Goal: Task Accomplishment & Management: Complete application form

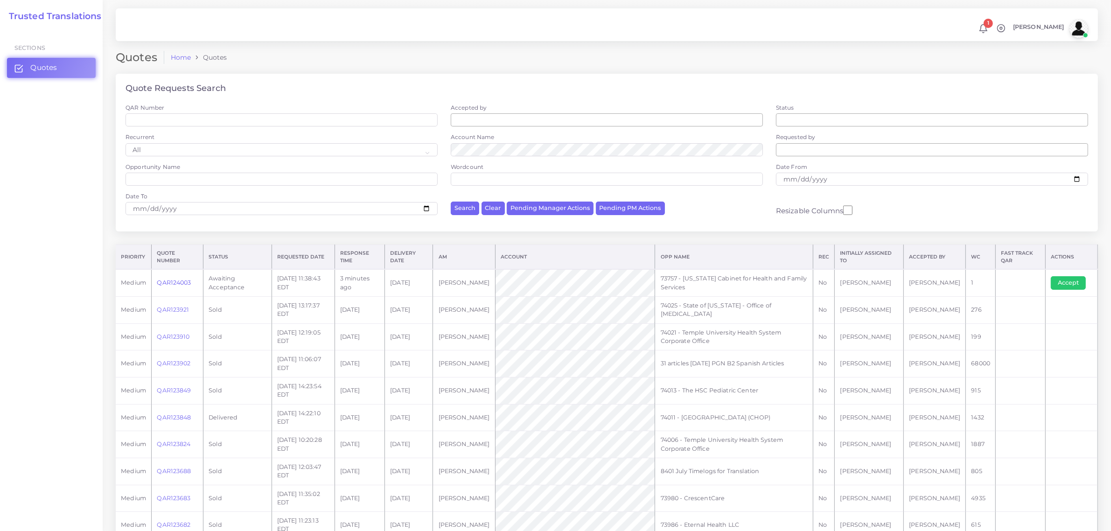
click at [175, 280] on link "QAR124003" at bounding box center [174, 282] width 34 height 7
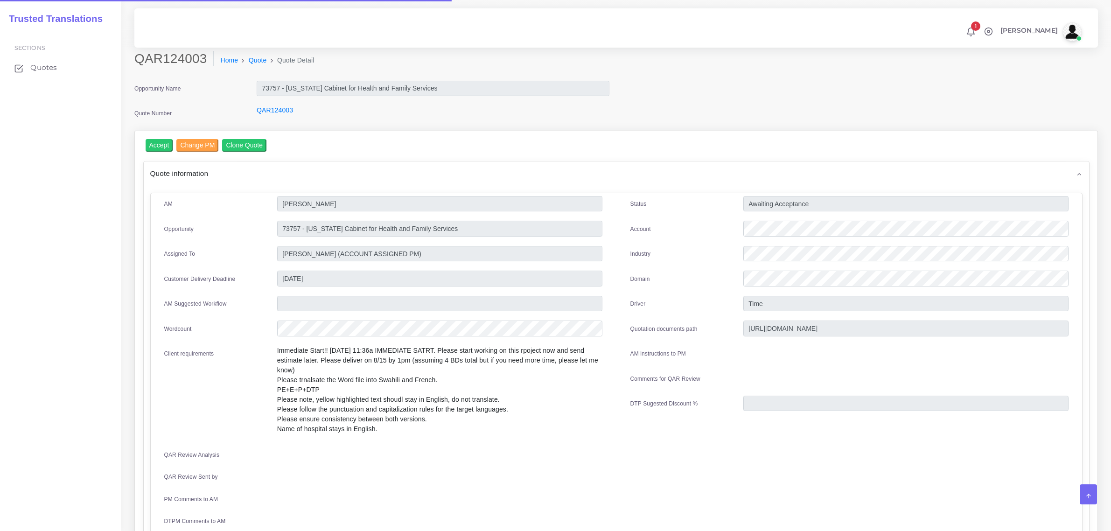
click at [138, 56] on h2 "QAR124003" at bounding box center [173, 59] width 79 height 16
drag, startPoint x: 136, startPoint y: 59, endPoint x: 203, endPoint y: 59, distance: 67.7
click at [203, 59] on h2 "QAR124003" at bounding box center [173, 59] width 79 height 16
click at [166, 62] on h2 "QAR124003" at bounding box center [173, 59] width 79 height 16
drag, startPoint x: 134, startPoint y: 57, endPoint x: 204, endPoint y: 62, distance: 69.7
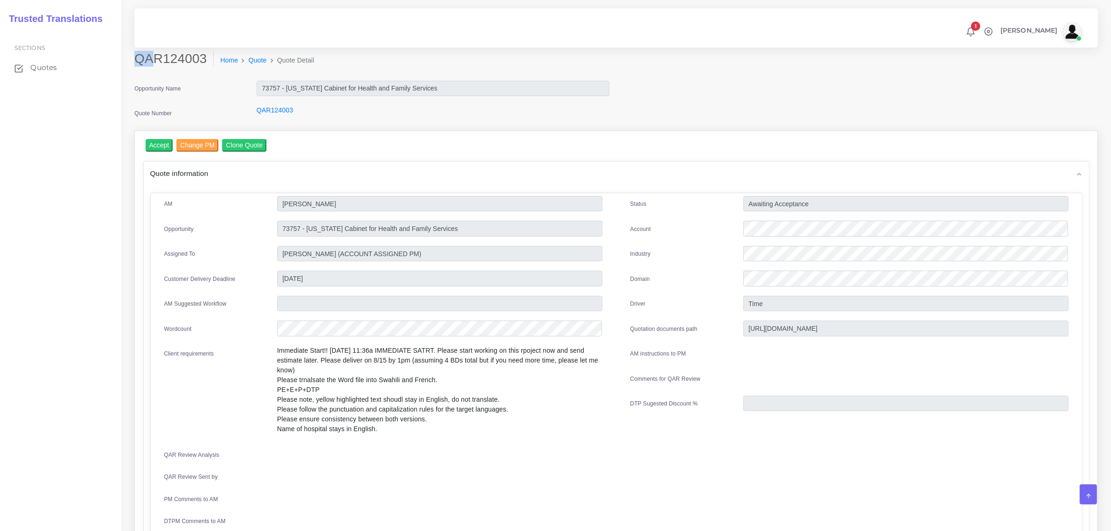
click at [204, 62] on h2 "QAR124003" at bounding box center [173, 59] width 79 height 16
click at [201, 59] on h2 "QAR124003" at bounding box center [173, 59] width 79 height 16
drag, startPoint x: 201, startPoint y: 59, endPoint x: 137, endPoint y: 69, distance: 65.1
click at [137, 69] on div "QAR124003 Home Quote Quote Detail" at bounding box center [493, 64] width 733 height 26
drag, startPoint x: 134, startPoint y: 59, endPoint x: 203, endPoint y: 64, distance: 69.2
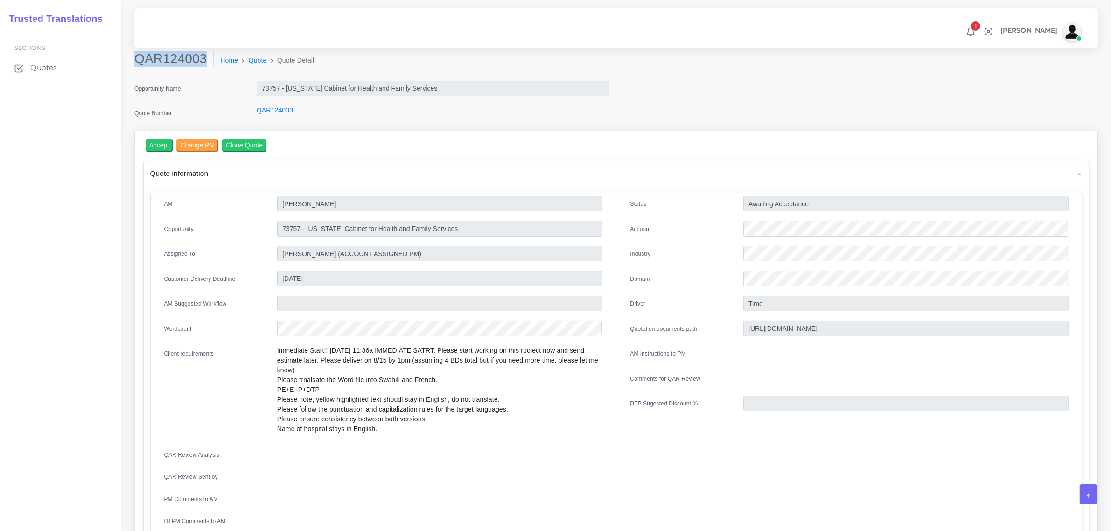
click at [203, 64] on h2 "QAR124003" at bounding box center [173, 59] width 79 height 16
copy h2 "QAR124003"
click at [155, 145] on input "Accept" at bounding box center [160, 145] width 28 height 13
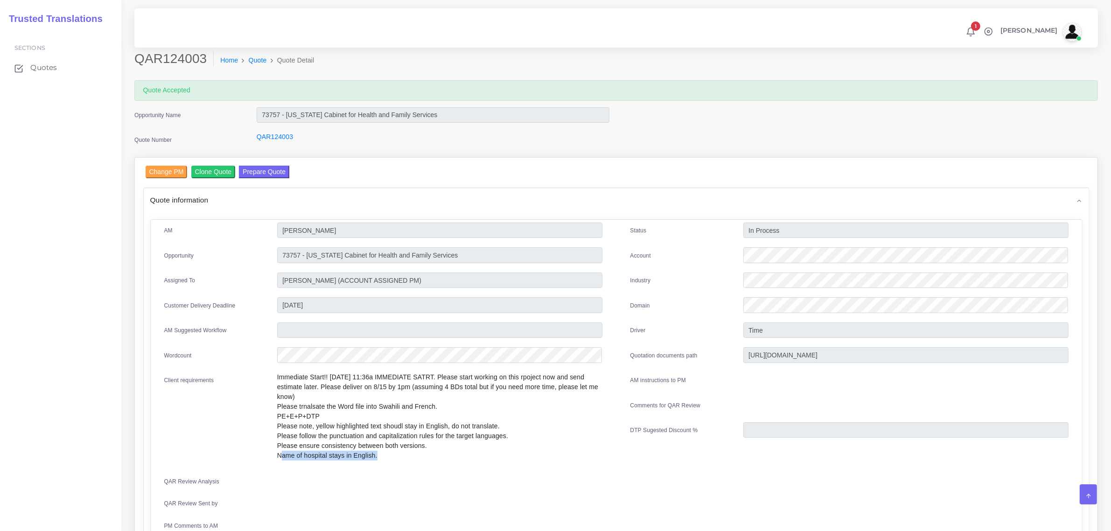
drag, startPoint x: 278, startPoint y: 442, endPoint x: 371, endPoint y: 446, distance: 93.4
click at [375, 442] on p "Immediate Start!! [DATE] 11:36a IMMEDIATE SATRT. Please start working on this r…" at bounding box center [439, 416] width 325 height 88
copy p "Name of hospital stays in English"
click at [263, 171] on button "Prepare Quote" at bounding box center [264, 172] width 50 height 13
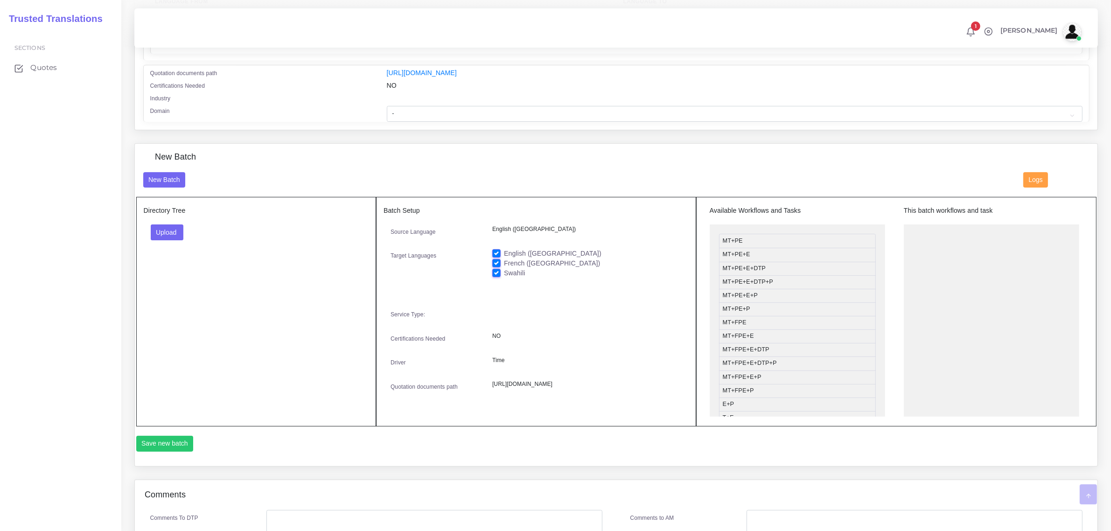
scroll to position [233, 0]
click at [171, 232] on button "Upload" at bounding box center [167, 232] width 33 height 16
click at [174, 265] on label "Files" at bounding box center [183, 267] width 64 height 12
drag, startPoint x: 811, startPoint y: 279, endPoint x: 988, endPoint y: 223, distance: 185.8
click at [504, 250] on label "English ([GEOGRAPHIC_DATA])" at bounding box center [553, 253] width 98 height 10
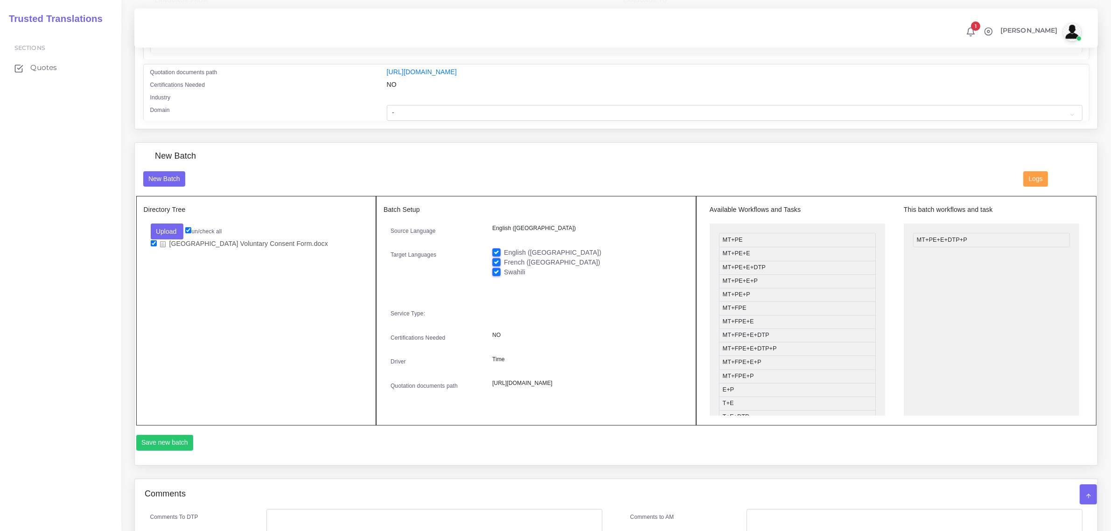
click at [498, 250] on input "English ([GEOGRAPHIC_DATA])" at bounding box center [496, 252] width 8 height 8
checkbox input "false"
click at [162, 451] on button "Save new batch" at bounding box center [164, 443] width 57 height 16
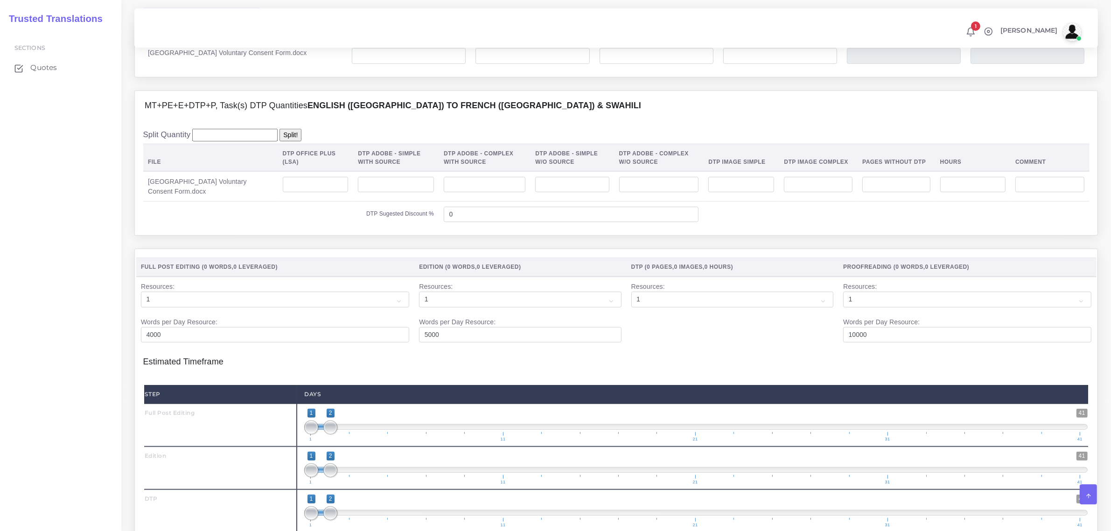
scroll to position [525, 0]
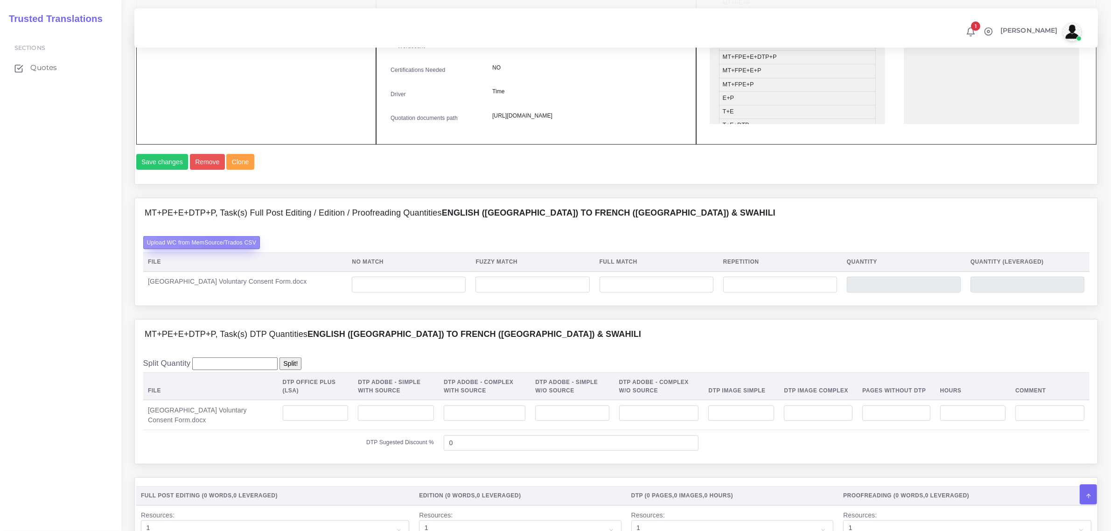
click at [220, 249] on label "Upload WC from MemSource/Trados CSV" at bounding box center [201, 242] width 117 height 13
click at [0, 0] on input "Upload WC from MemSource/Trados CSV" at bounding box center [0, 0] width 0 height 0
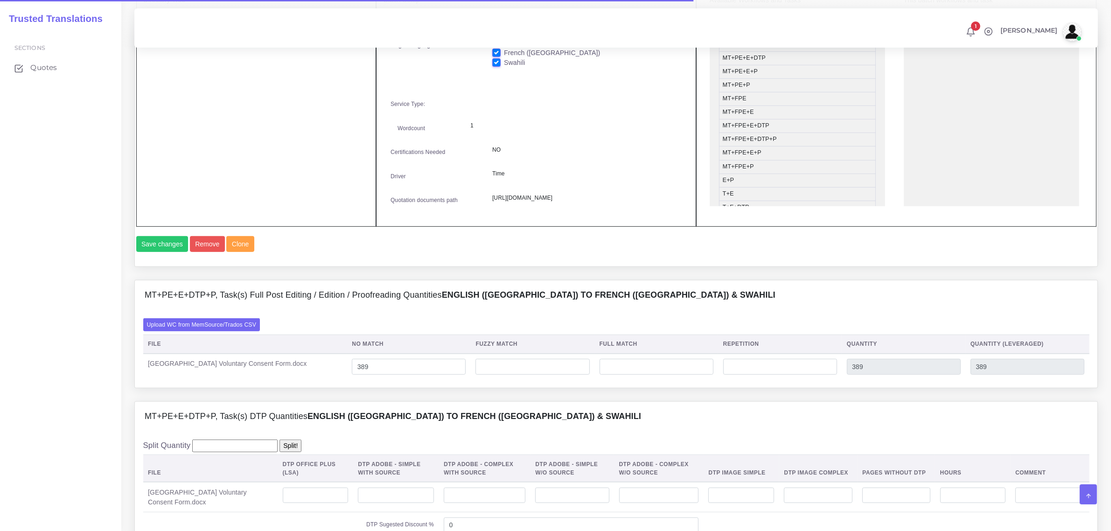
scroll to position [583, 0]
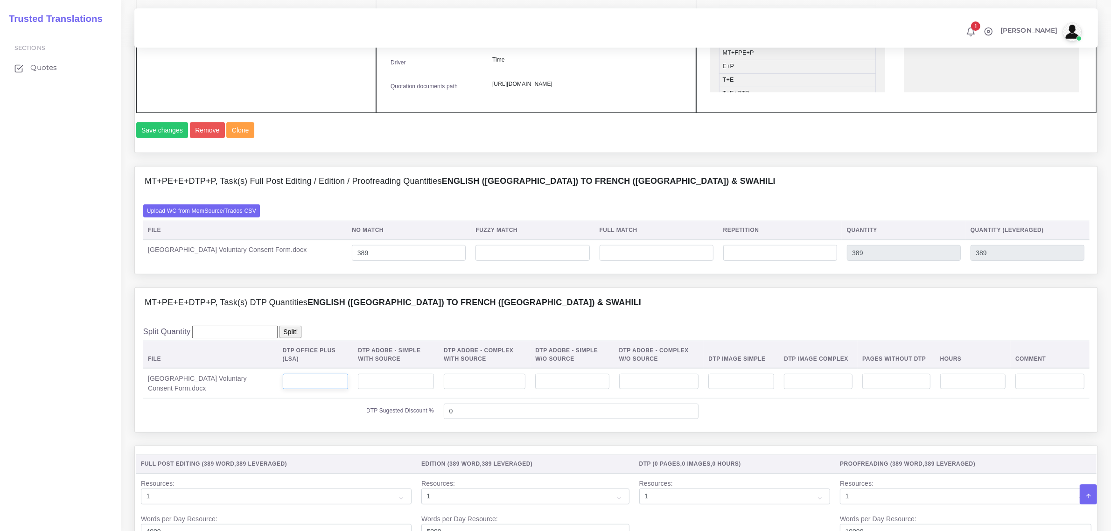
click at [315, 390] on input "number" at bounding box center [316, 382] width 66 height 16
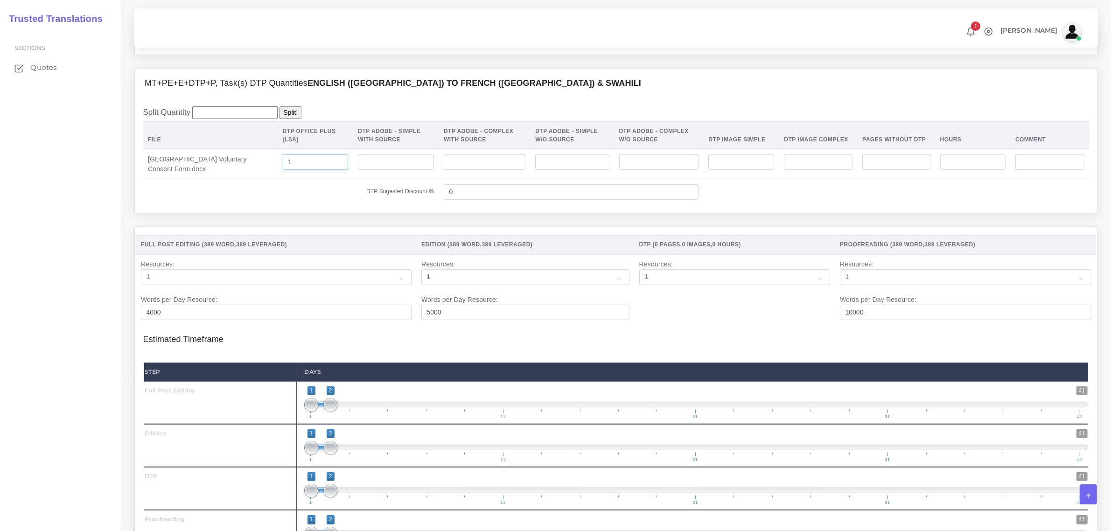
scroll to position [875, 0]
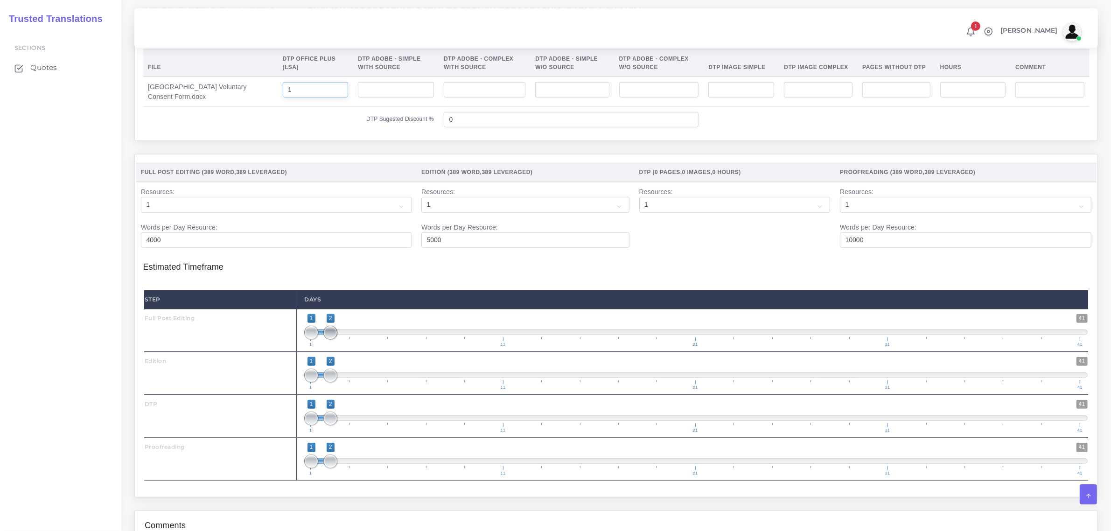
type input "1"
type input "1;1"
drag, startPoint x: 329, startPoint y: 359, endPoint x: 302, endPoint y: 372, distance: 29.9
click at [304, 352] on div "1 41 1 1 1 — 1 1 11 21 31 41 1;1" at bounding box center [696, 330] width 799 height 43
type input "2;2"
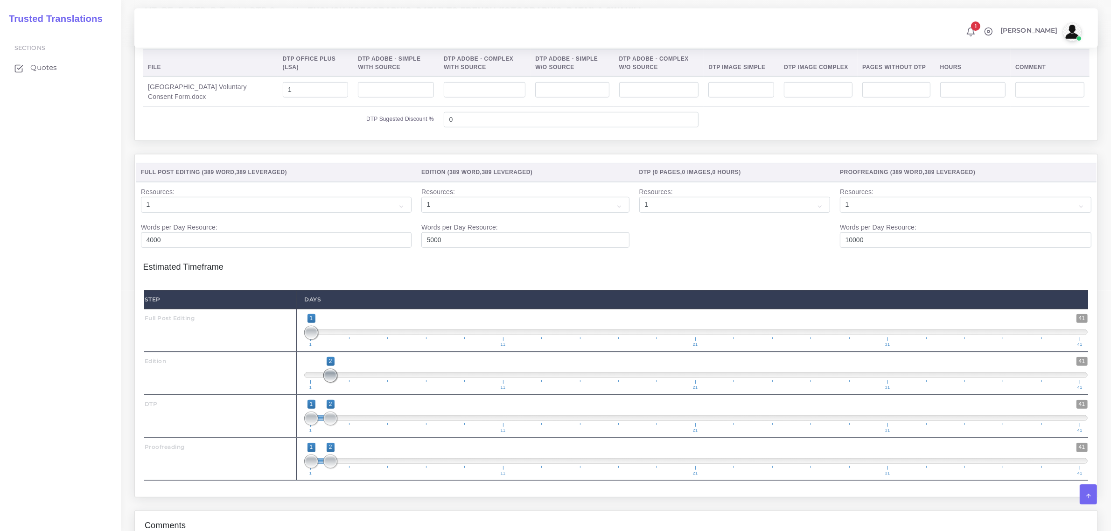
drag, startPoint x: 325, startPoint y: 404, endPoint x: 334, endPoint y: 432, distance: 28.8
click at [342, 390] on span "1 41 2 2 2 — 2 1 11 21 31 41" at bounding box center [696, 373] width 784 height 33
drag, startPoint x: 329, startPoint y: 441, endPoint x: 344, endPoint y: 447, distance: 15.9
click at [345, 426] on span at bounding box center [350, 419] width 14 height 14
type input "3;3"
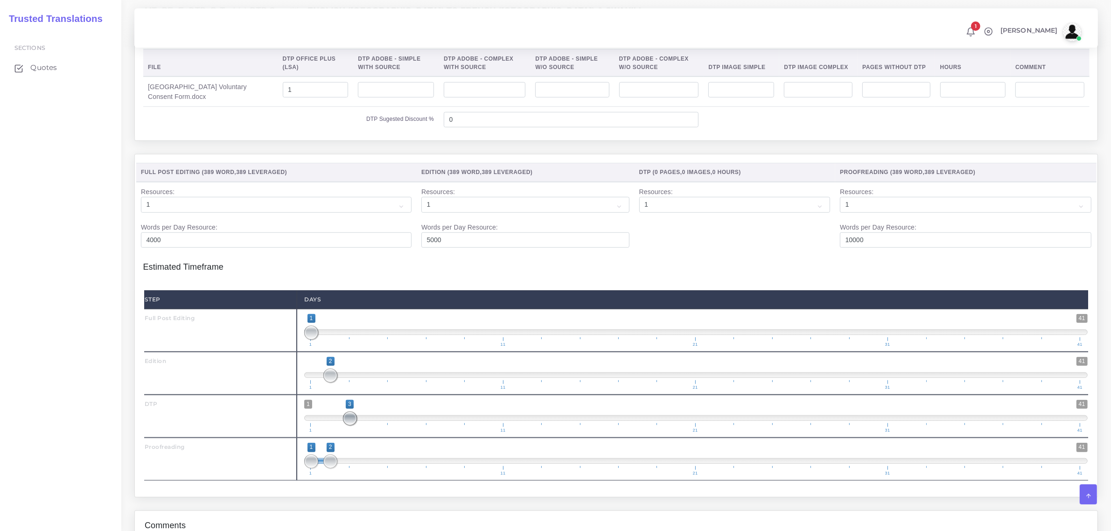
drag, startPoint x: 314, startPoint y: 447, endPoint x: 346, endPoint y: 463, distance: 36.3
click at [354, 426] on span at bounding box center [350, 419] width 14 height 14
drag, startPoint x: 330, startPoint y: 490, endPoint x: 372, endPoint y: 491, distance: 42.0
click at [372, 469] on span at bounding box center [369, 462] width 14 height 14
type input "4;4"
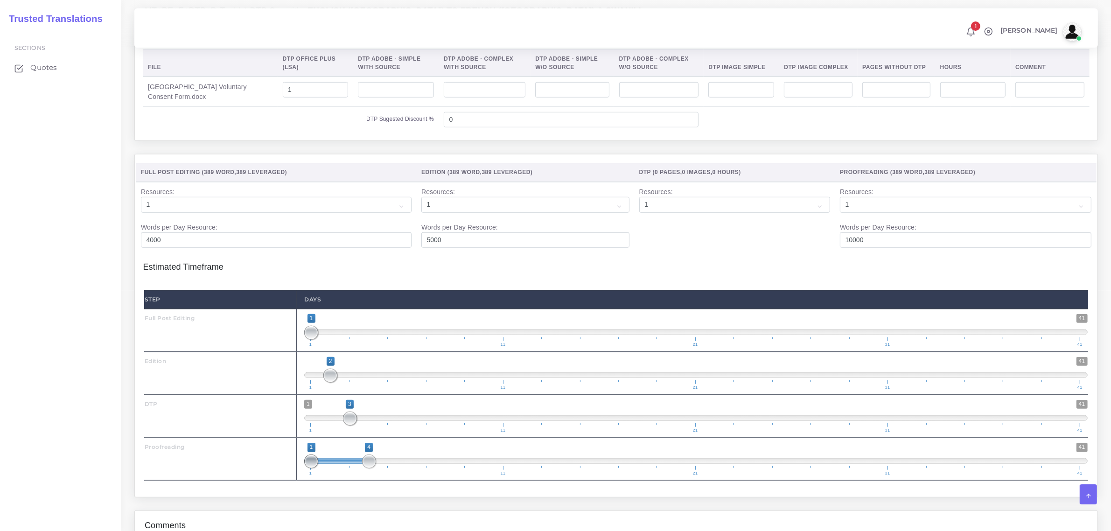
drag, startPoint x: 314, startPoint y: 490, endPoint x: 391, endPoint y: 493, distance: 77.5
click at [388, 476] on span "1 41 1 4 1 — 4 1 11 21 31 41" at bounding box center [696, 459] width 784 height 33
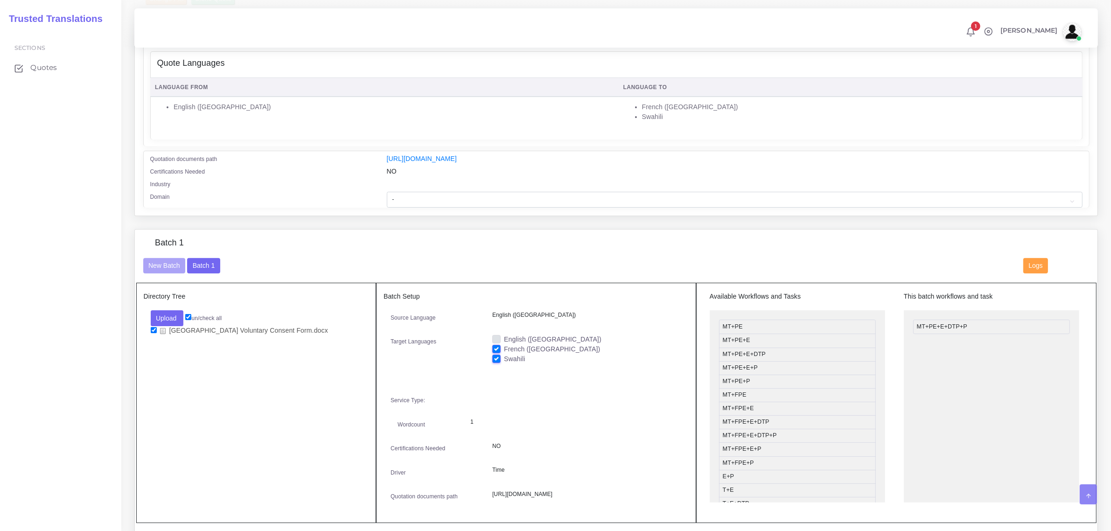
scroll to position [58, 0]
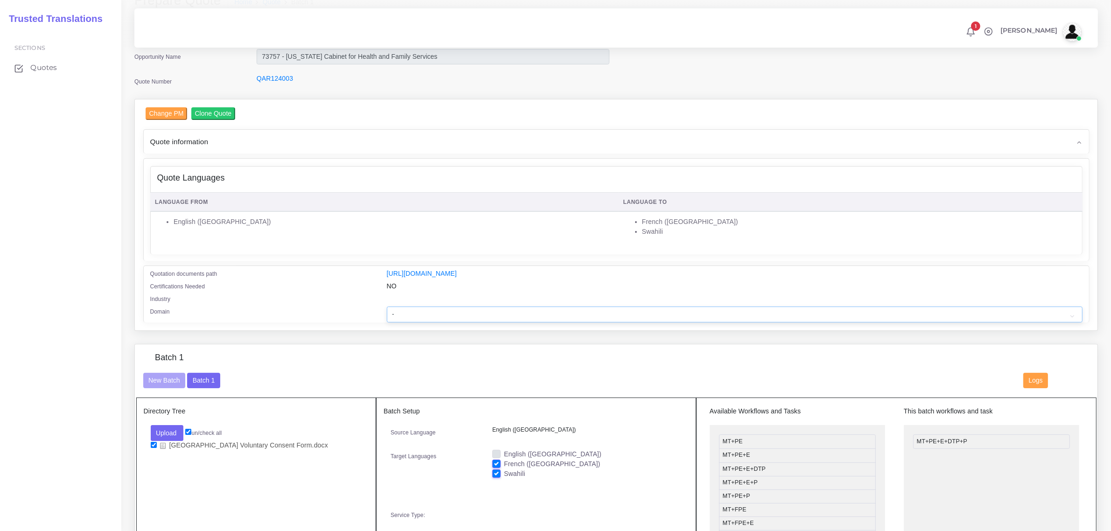
click at [435, 314] on select "- Advertising and Media Agriculture, Forestry and Fishing Architecture, Buildin…" at bounding box center [735, 315] width 696 height 16
select select "Healthcare and Health Sciences"
click at [387, 307] on select "- Advertising and Media Agriculture, Forestry and Fishing Architecture, Buildin…" at bounding box center [735, 315] width 696 height 16
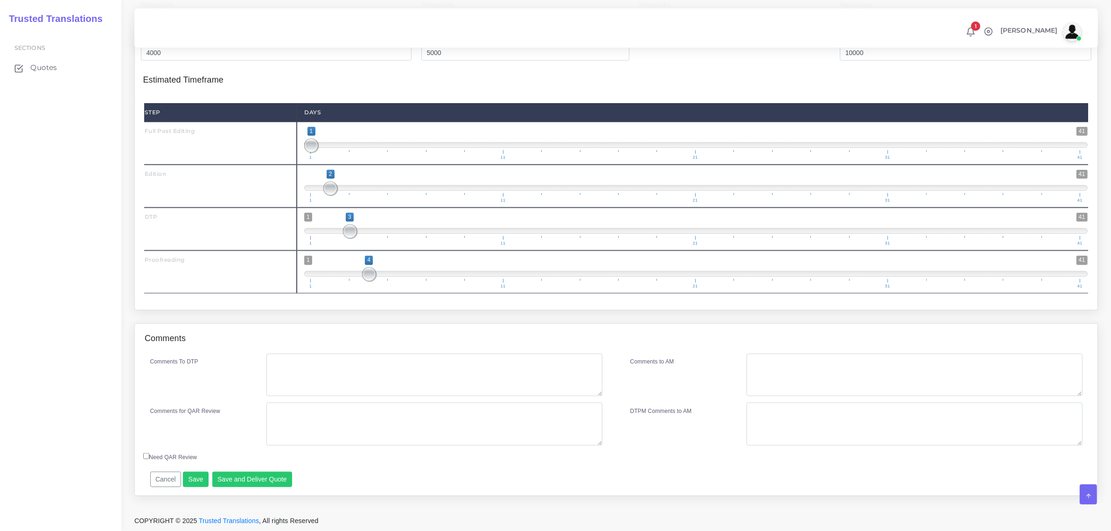
scroll to position [1091, 0]
click at [300, 369] on textarea "Comments To DTP" at bounding box center [434, 375] width 336 height 43
type textarea "n"
paste textarea "Please note, yellow highlighted text shoudl stay in English,"
click at [394, 365] on textarea "Please note, yellow highlighted text shoudl stay in English," at bounding box center [434, 375] width 336 height 43
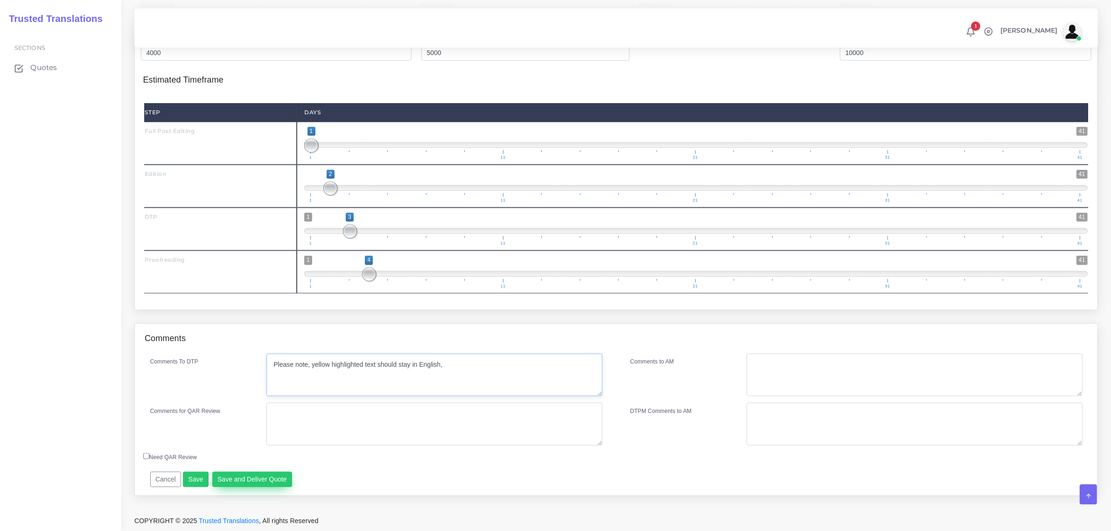
type textarea "Please note, yellow highlighted text should stay in English,"
click at [252, 474] on button "Save and Deliver Quote" at bounding box center [252, 480] width 80 height 16
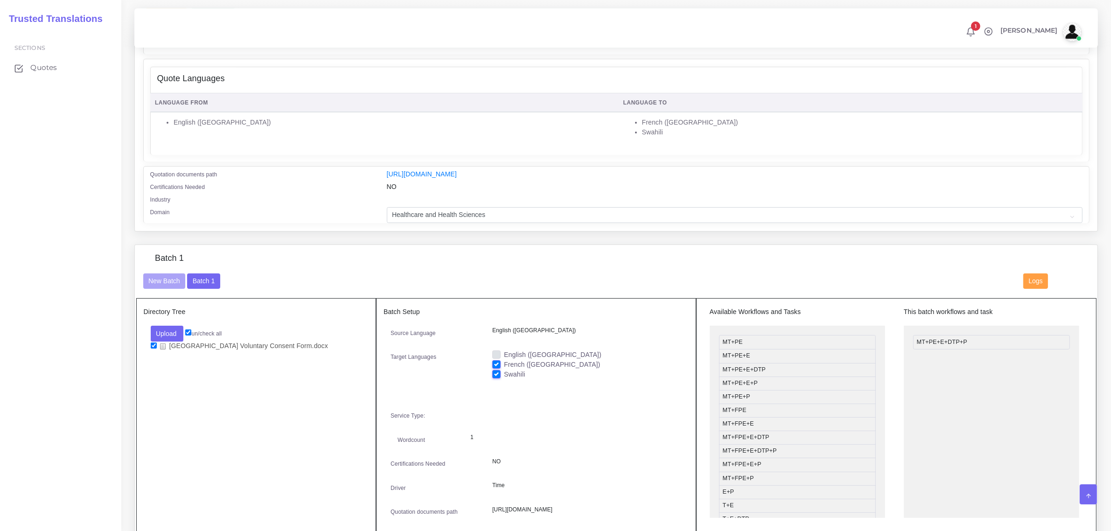
scroll to position [157, 0]
